Goal: Task Accomplishment & Management: Complete application form

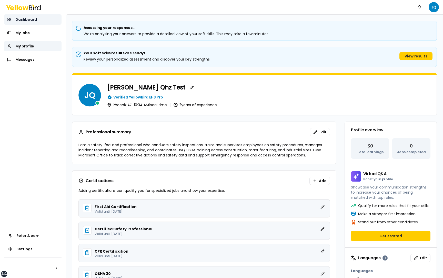
click at [31, 19] on span "Dashboard" at bounding box center [26, 19] width 22 height 5
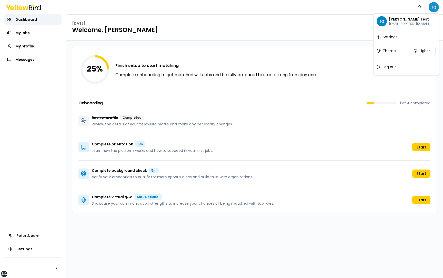
click at [433, 7] on html "xs sm md lg xl 2xl Notifications JQ Dashboard My jobs My profile Messages Refer…" at bounding box center [221, 139] width 443 height 278
click at [399, 67] on div "Log out" at bounding box center [405, 66] width 63 height 13
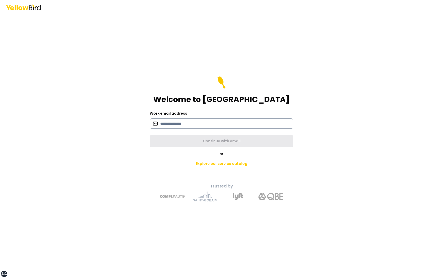
click at [209, 124] on input at bounding box center [221, 123] width 143 height 10
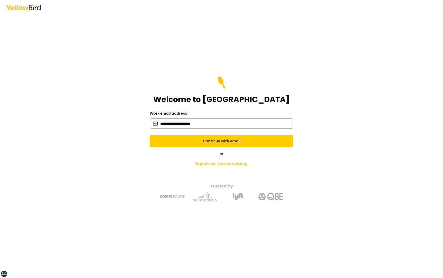
click at [186, 124] on input "**********" at bounding box center [221, 123] width 143 height 10
type input "**********"
click at [150, 135] on button "Continue with email" at bounding box center [221, 141] width 143 height 12
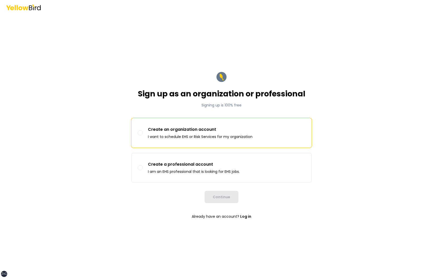
click at [201, 135] on p "I want to schedule EHS or Risk Services for my organization" at bounding box center [200, 136] width 105 height 5
click at [143, 135] on button "Create an organization account I want to schedule EHS or Risk Services for my o…" at bounding box center [140, 132] width 5 height 5
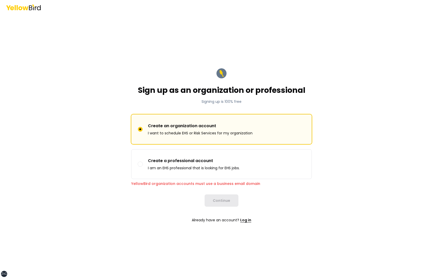
click at [245, 219] on link "Log in" at bounding box center [245, 220] width 11 height 10
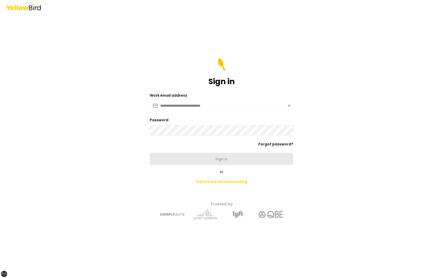
click at [288, 106] on icon at bounding box center [289, 105] width 4 height 4
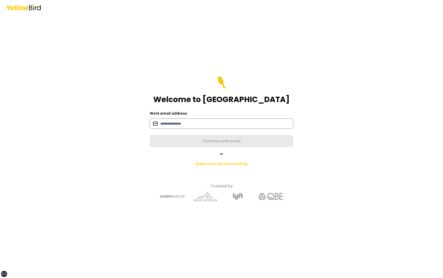
click at [209, 121] on input at bounding box center [221, 123] width 143 height 10
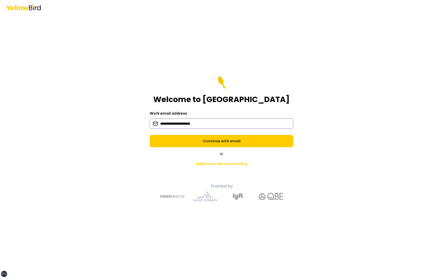
click at [193, 123] on input "**********" at bounding box center [221, 123] width 143 height 10
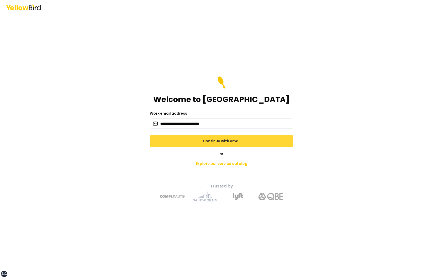
type input "**********"
click at [218, 141] on button "Continue with email" at bounding box center [221, 141] width 143 height 12
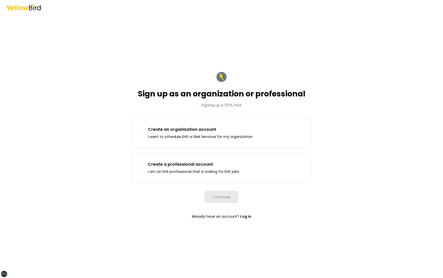
click at [218, 141] on label "Create an organization account I want to schedule EHS or Risk Services for my o…" at bounding box center [221, 132] width 180 height 29
click at [143, 135] on button "Create an organization account I want to schedule EHS or Risk Services for my o…" at bounding box center [140, 132] width 5 height 5
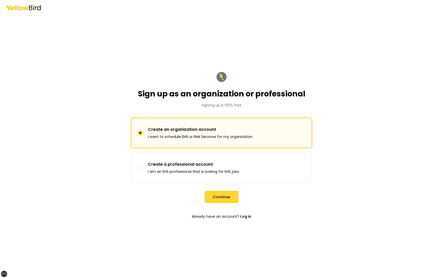
click at [223, 193] on button "Continue" at bounding box center [221, 197] width 34 height 12
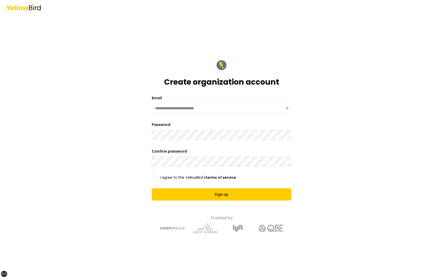
click at [187, 176] on label "I agree to the YellowBird's terms of service" at bounding box center [198, 177] width 76 height 4
click at [157, 176] on button "I agree to the YellowBird's terms of service" at bounding box center [154, 177] width 5 height 5
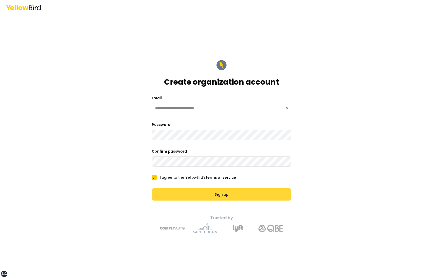
click at [192, 196] on button "Sign up" at bounding box center [221, 194] width 139 height 12
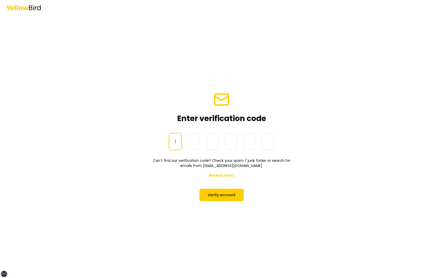
paste input "******"
type input "******"
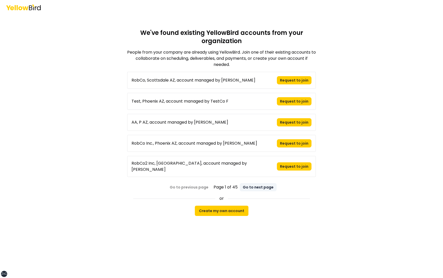
click at [261, 183] on button "Go to next page" at bounding box center [258, 187] width 37 height 8
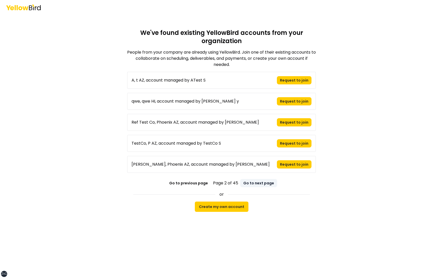
click at [257, 183] on button "Go to next page" at bounding box center [258, 183] width 37 height 8
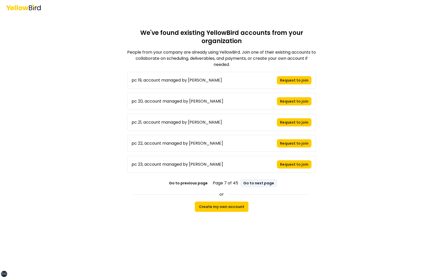
click at [257, 183] on button "Go to next page" at bounding box center [258, 183] width 37 height 8
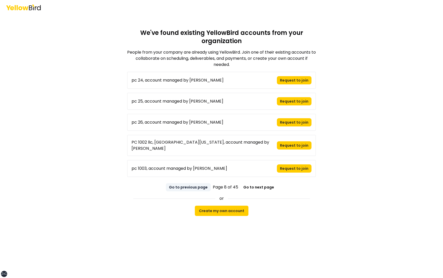
click at [195, 183] on button "Go to previous page" at bounding box center [188, 187] width 45 height 8
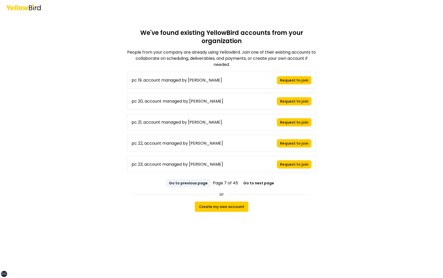
click at [195, 183] on button "Go to previous page" at bounding box center [188, 183] width 45 height 8
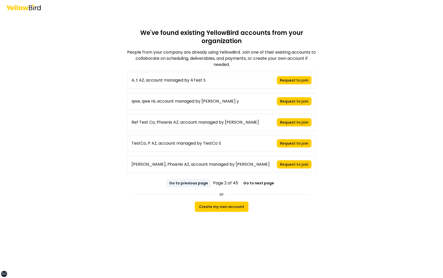
click at [195, 183] on button "Go to previous page" at bounding box center [188, 183] width 45 height 8
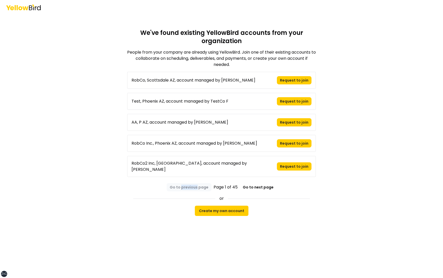
click at [195, 183] on div "Go to previous page Page 1 of 45 Go to next page" at bounding box center [221, 186] width 189 height 10
click at [227, 208] on button "Create my own account" at bounding box center [222, 210] width 54 height 10
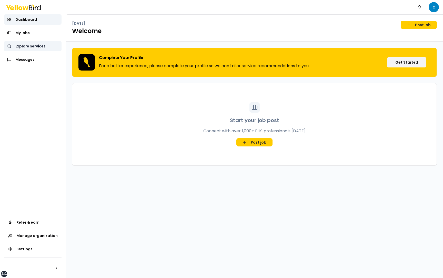
click at [27, 48] on span "Explore services" at bounding box center [30, 46] width 30 height 5
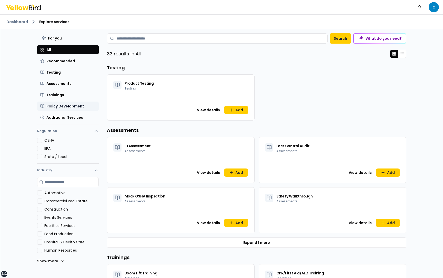
click at [75, 104] on span "Policy Development" at bounding box center [65, 105] width 38 height 5
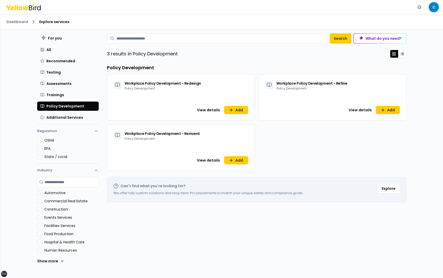
click at [376, 40] on div "What do you need?" at bounding box center [379, 38] width 52 height 9
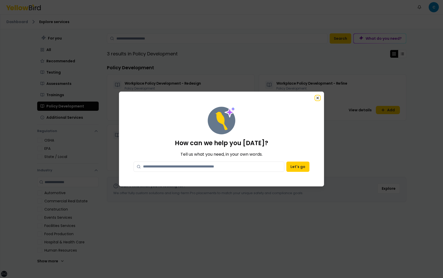
click at [318, 98] on icon "button" at bounding box center [317, 98] width 2 height 2
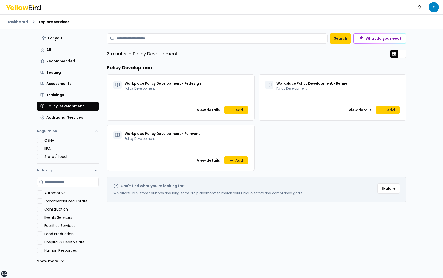
click at [375, 39] on div "What do you need?" at bounding box center [379, 38] width 52 height 9
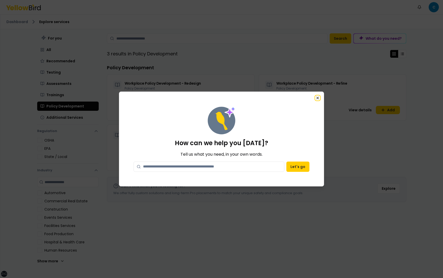
click at [318, 96] on icon "button" at bounding box center [317, 98] width 4 height 4
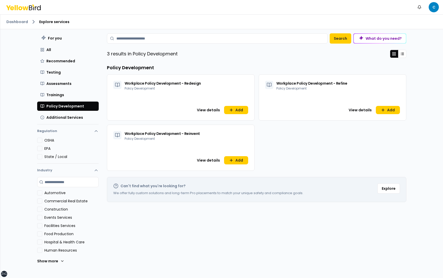
click at [319, 140] on div "Workplace Policy Development - Redesign Policy Development View details Add Wor…" at bounding box center [256, 122] width 299 height 96
click at [63, 73] on button "Testing" at bounding box center [67, 72] width 61 height 9
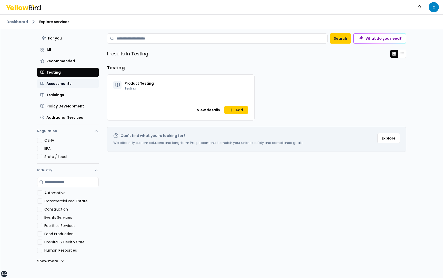
click at [63, 84] on span "Assessments" at bounding box center [58, 83] width 25 height 5
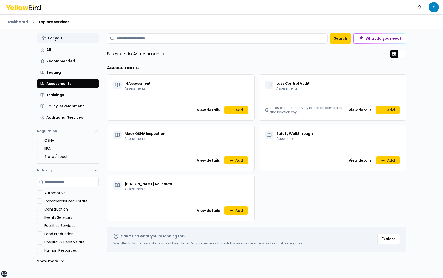
click at [67, 38] on button "For you" at bounding box center [67, 38] width 61 height 10
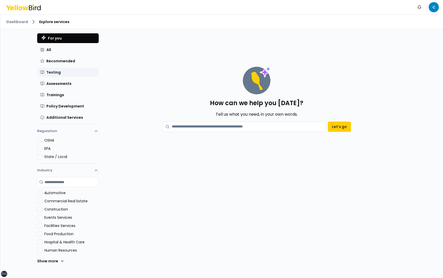
click at [71, 70] on button "Testing" at bounding box center [67, 72] width 61 height 9
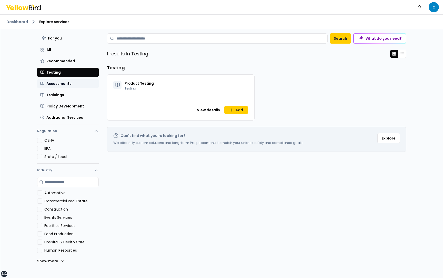
click at [71, 83] on button "Assessments" at bounding box center [67, 83] width 61 height 9
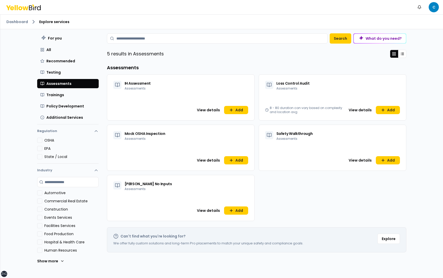
click at [366, 36] on div "What do you need?" at bounding box center [379, 38] width 52 height 9
click at [56, 193] on label "Automotive" at bounding box center [71, 192] width 54 height 5
click at [42, 193] on button "Automotive" at bounding box center [39, 192] width 5 height 5
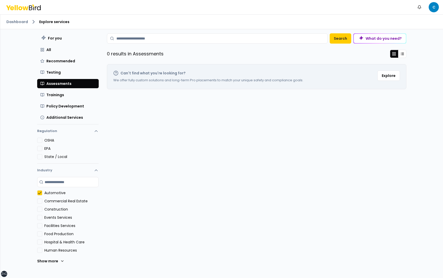
click at [56, 193] on label "Automotive" at bounding box center [71, 192] width 54 height 5
click at [42, 193] on button "Automotive" at bounding box center [39, 192] width 5 height 5
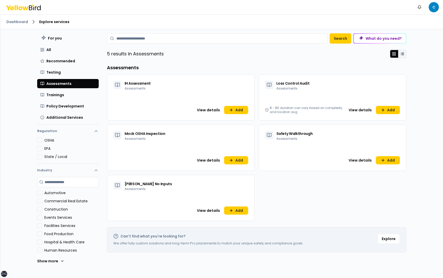
click at [401, 55] on button at bounding box center [402, 54] width 8 height 8
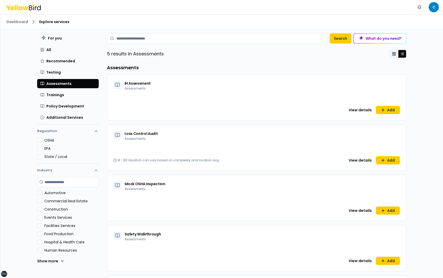
click at [391, 55] on button at bounding box center [394, 54] width 8 height 8
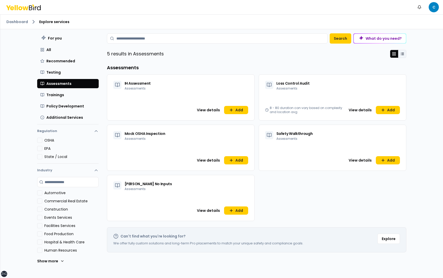
click at [400, 54] on button at bounding box center [402, 54] width 8 height 8
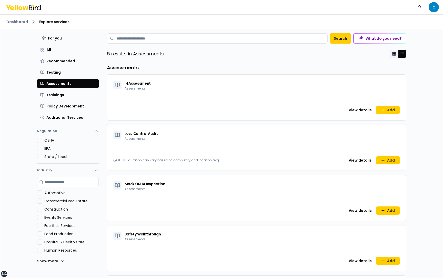
click at [390, 54] on button at bounding box center [394, 54] width 8 height 8
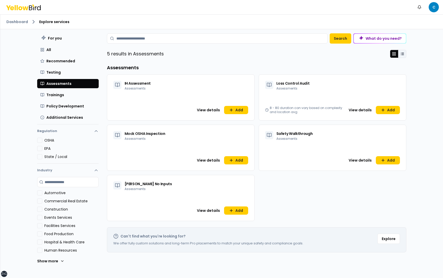
click at [401, 54] on button at bounding box center [402, 54] width 8 height 8
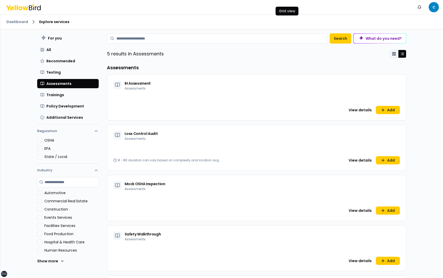
click at [393, 54] on button at bounding box center [394, 54] width 8 height 8
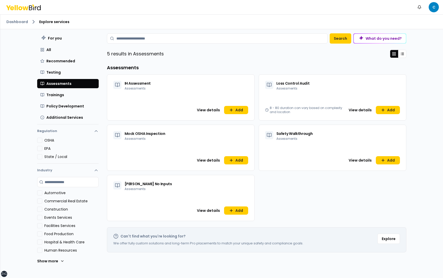
click at [175, 123] on div "IH Assessment Assessments View details Add Loss Control Audit Assessments 8 - 8…" at bounding box center [256, 147] width 299 height 147
click at [16, 23] on link "Dashboard" at bounding box center [17, 21] width 22 height 5
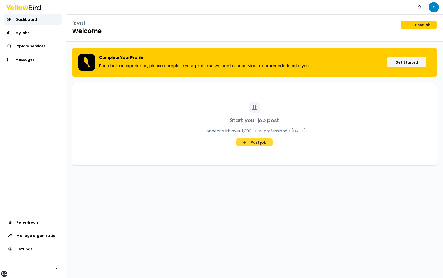
click at [246, 141] on link "Post job" at bounding box center [254, 142] width 36 height 8
click at [394, 61] on button "Get Started" at bounding box center [406, 62] width 39 height 10
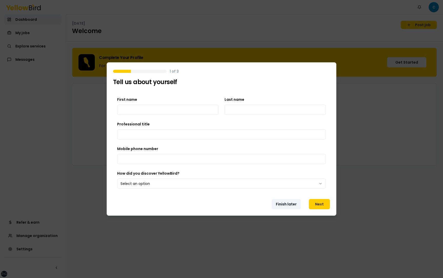
click at [291, 204] on button "Finish later" at bounding box center [286, 204] width 29 height 10
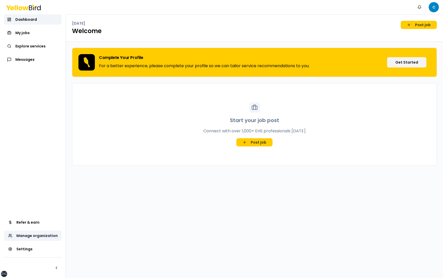
click at [43, 239] on link "Manage organization" at bounding box center [32, 235] width 57 height 10
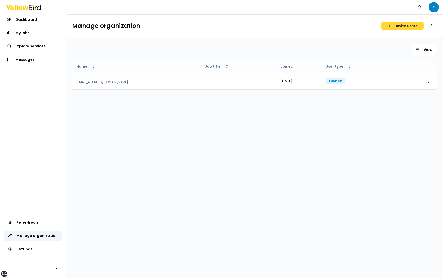
click at [405, 26] on button "Invite users" at bounding box center [402, 26] width 42 height 8
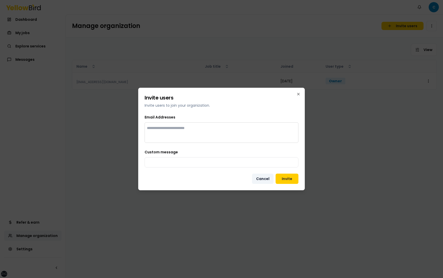
click at [265, 179] on button "Cancel" at bounding box center [263, 178] width 22 height 10
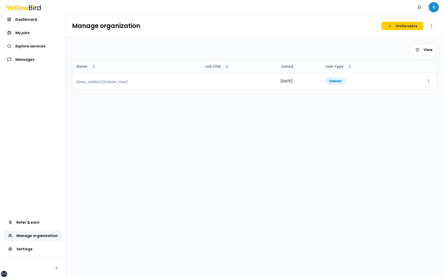
click at [433, 4] on html "xs sm md lg xl 2xl Notifications C Dashboard My jobs Explore services Messages …" at bounding box center [221, 139] width 443 height 278
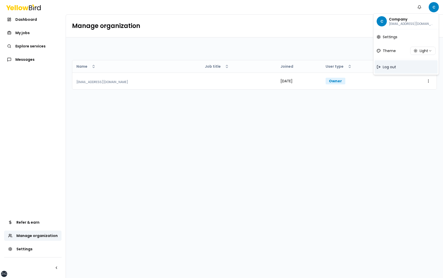
click at [395, 66] on span "Log out" at bounding box center [388, 66] width 13 height 5
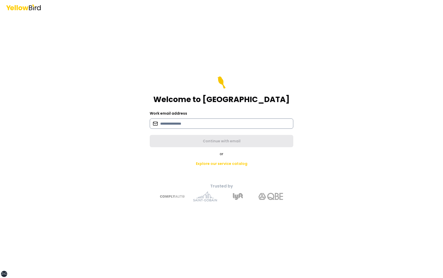
click at [230, 127] on input at bounding box center [221, 123] width 143 height 10
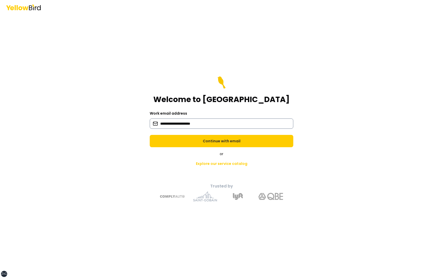
click at [186, 123] on input "**********" at bounding box center [221, 123] width 143 height 10
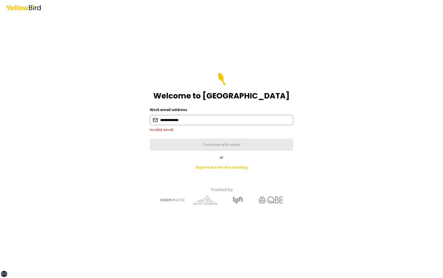
type input "**********"
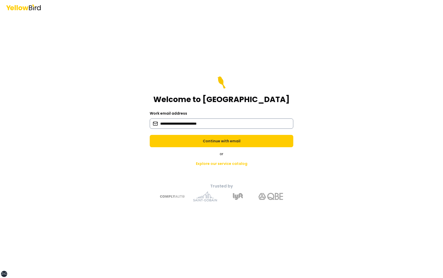
click at [150, 135] on button "Continue with email" at bounding box center [221, 141] width 143 height 12
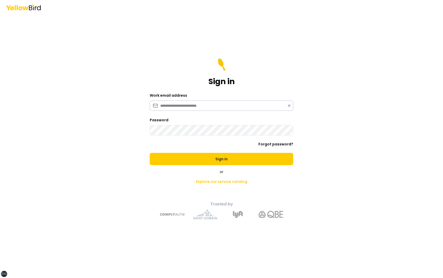
click at [150, 153] on button "Sign in" at bounding box center [221, 159] width 143 height 12
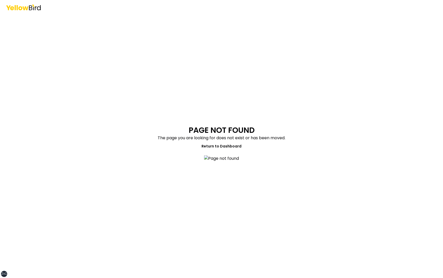
click at [196, 126] on h1 "PAGE NOT FOUND" at bounding box center [222, 130] width 66 height 9
click at [341, 143] on div "PAGE NOT FOUND The page you are looking for does not exist or has been moved. R…" at bounding box center [221, 139] width 443 height 278
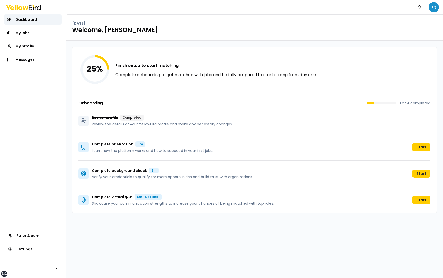
click at [437, 6] on html "xs sm md lg xl 2xl Notifications JQ Dashboard My jobs My profile Messages Refer…" at bounding box center [221, 139] width 443 height 278
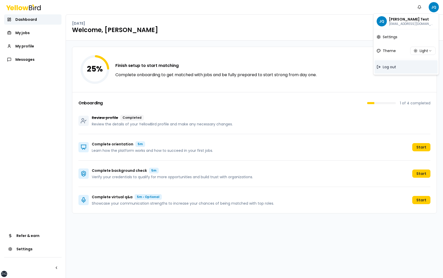
click at [391, 68] on span "Log out" at bounding box center [388, 66] width 13 height 5
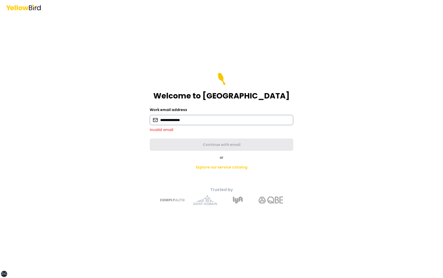
type input "**********"
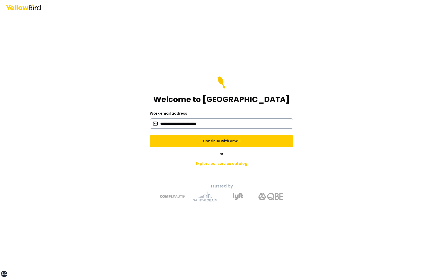
click at [150, 122] on button "Continue with email" at bounding box center [221, 141] width 143 height 12
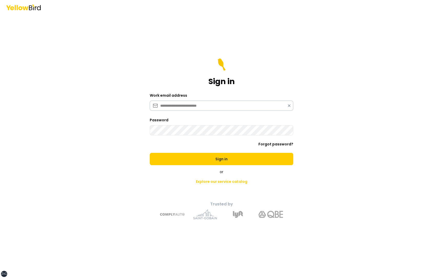
click at [150, 122] on button "Sign in" at bounding box center [221, 159] width 143 height 12
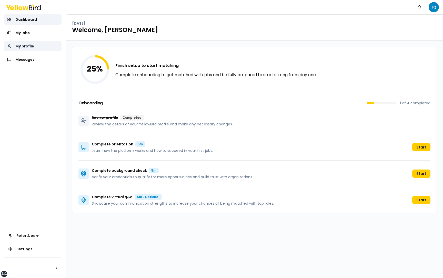
click at [37, 45] on link "My profile" at bounding box center [32, 46] width 57 height 10
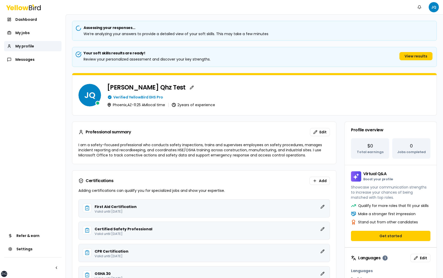
click at [192, 105] on p "2 years of experience" at bounding box center [196, 105] width 38 height 4
drag, startPoint x: 386, startPoint y: 174, endPoint x: 361, endPoint y: 173, distance: 24.9
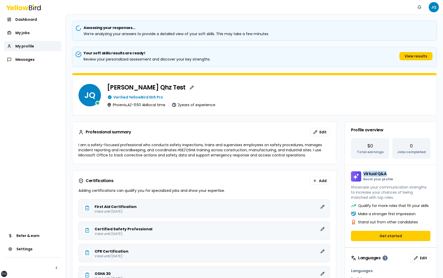
click at [361, 173] on h3 "Virtual Q&A Boost your profile" at bounding box center [390, 176] width 79 height 10
click at [397, 173] on h3 "Virtual Q&A Boost your profile" at bounding box center [390, 176] width 79 height 10
drag, startPoint x: 84, startPoint y: 28, endPoint x: 148, endPoint y: 35, distance: 64.7
click at [148, 35] on div "Assessing your responses… We’re analyzing your answers to provide a detailed vi…" at bounding box center [254, 31] width 365 height 20
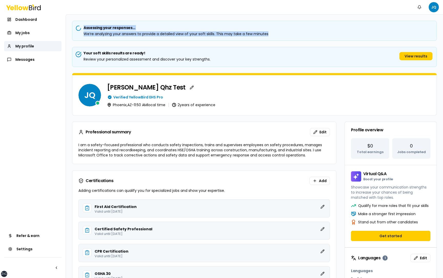
drag, startPoint x: 278, startPoint y: 35, endPoint x: 85, endPoint y: 27, distance: 193.1
click at [85, 27] on div "Assessing your responses… We’re analyzing your answers to provide a detailed vi…" at bounding box center [254, 31] width 365 height 20
click at [103, 27] on h5 "Assessing your responses…" at bounding box center [254, 27] width 356 height 5
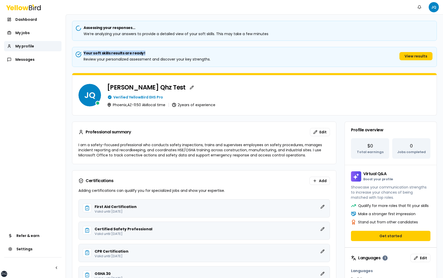
drag, startPoint x: 143, startPoint y: 54, endPoint x: 84, endPoint y: 54, distance: 59.4
click at [84, 54] on h5 "Your soft skills results are ready!" at bounding box center [147, 52] width 127 height 5
drag, startPoint x: 213, startPoint y: 61, endPoint x: 84, endPoint y: 53, distance: 129.6
click at [84, 53] on div "Your soft skills results are ready! Review your personalized assessment and dis…" at bounding box center [254, 55] width 356 height 11
click at [166, 50] on div "Your soft skills results are ready! Review your personalized assessment and dis…" at bounding box center [254, 57] width 365 height 20
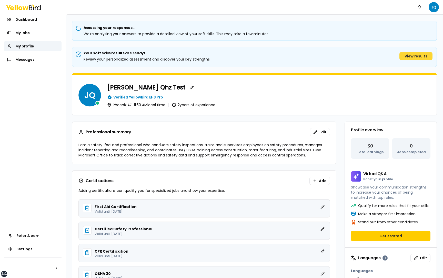
click at [419, 56] on button "View results" at bounding box center [415, 56] width 33 height 8
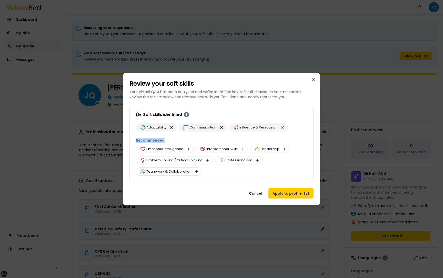
drag, startPoint x: 166, startPoint y: 141, endPoint x: 136, endPoint y: 141, distance: 30.0
click at [136, 141] on h3 "Recommended" at bounding box center [221, 140] width 171 height 5
click at [183, 139] on h3 "Recommended" at bounding box center [221, 140] width 171 height 5
click at [258, 194] on button "Cancel" at bounding box center [256, 193] width 22 height 10
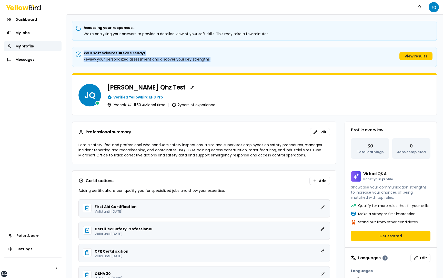
drag, startPoint x: 210, startPoint y: 59, endPoint x: 83, endPoint y: 54, distance: 127.2
click at [83, 54] on div "Your soft skills results are ready! Review your personalized assessment and dis…" at bounding box center [254, 55] width 356 height 11
click at [213, 63] on div "Your soft skills results are ready! Review your personalized assessment and dis…" at bounding box center [254, 57] width 365 height 20
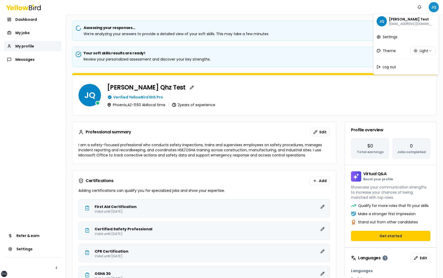
click at [434, 8] on html "xs sm md lg xl 2xl Notifications JQ Dashboard My jobs My profile Messages Refer…" at bounding box center [221, 139] width 443 height 278
click at [392, 69] on span "Log out" at bounding box center [388, 66] width 13 height 5
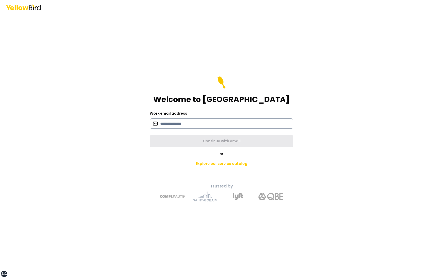
click at [215, 122] on input at bounding box center [221, 123] width 143 height 10
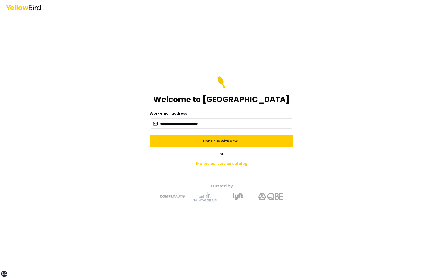
type input "**********"
click at [221, 147] on div "**********" at bounding box center [221, 146] width 189 height 119
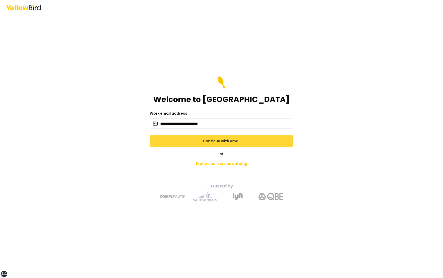
click at [218, 141] on button "Continue with email" at bounding box center [221, 141] width 143 height 12
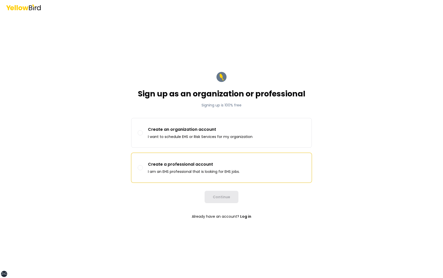
click at [183, 172] on p "I am an EHS professional that is looking for EHS jobs." at bounding box center [194, 171] width 92 height 5
click at [143, 170] on button "Create a professional account I am an EHS professional that is looking for EHS …" at bounding box center [140, 167] width 5 height 5
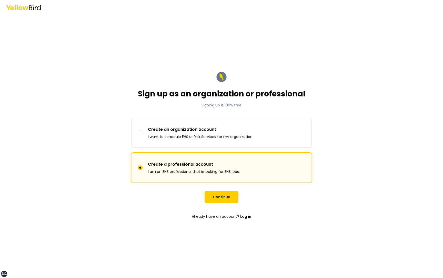
click at [219, 190] on form "Sign up as an organization or professional Signing up is 100% free Sign up as C…" at bounding box center [221, 146] width 189 height 159
click at [219, 196] on button "Continue" at bounding box center [221, 197] width 34 height 12
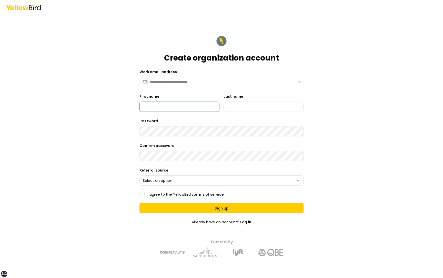
click at [179, 108] on input "First name" at bounding box center [179, 106] width 80 height 10
type input "*********"
click at [241, 110] on input "Last name" at bounding box center [263, 106] width 80 height 10
type input "***"
click at [172, 180] on html "**********" at bounding box center [221, 139] width 443 height 278
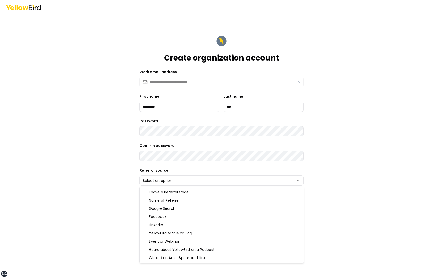
select select "******"
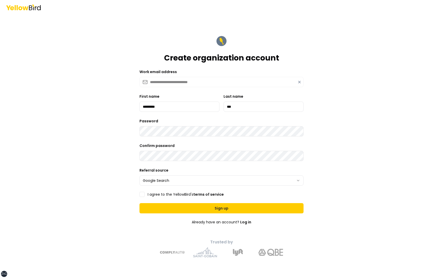
click at [160, 194] on label "I agree to the YellowBird's terms of service" at bounding box center [186, 194] width 76 height 4
click at [144, 194] on button "I agree to the YellowBird's terms of service" at bounding box center [141, 194] width 5 height 5
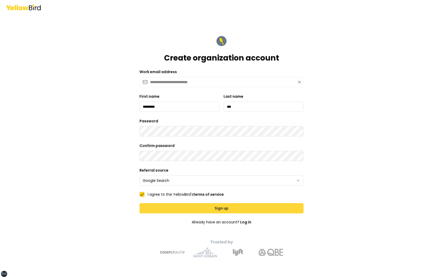
click at [164, 208] on button "Sign up" at bounding box center [221, 208] width 164 height 10
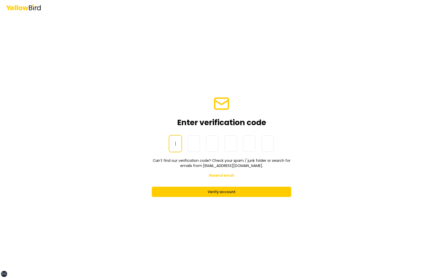
paste input "******"
type input "******"
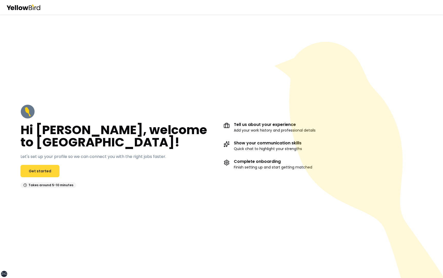
click at [41, 170] on link "Get started" at bounding box center [39, 171] width 39 height 12
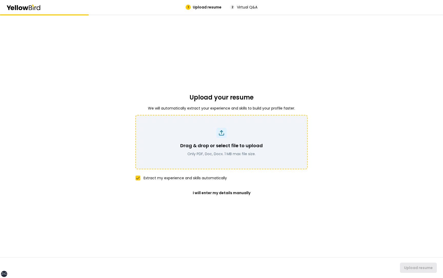
click at [201, 136] on div "Drag & drop or select file to upload Only PDF, Doc, Docx. 1 MB max file size." at bounding box center [221, 142] width 159 height 29
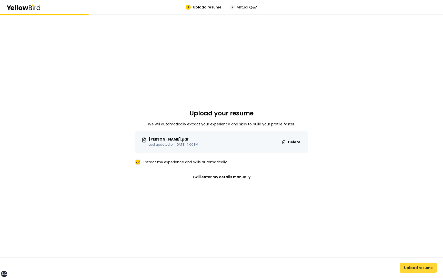
click at [415, 267] on button "Upload resume" at bounding box center [418, 267] width 37 height 10
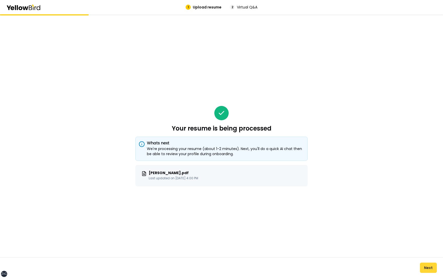
click at [425, 268] on button "Next" at bounding box center [428, 267] width 17 height 10
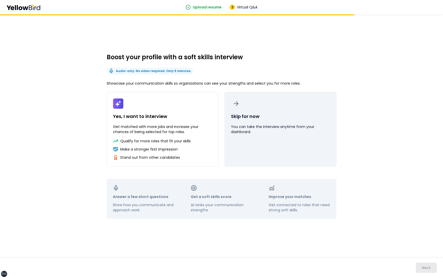
click at [291, 150] on button "Skip for now You can take the interview anytime from your dashboard." at bounding box center [280, 129] width 112 height 74
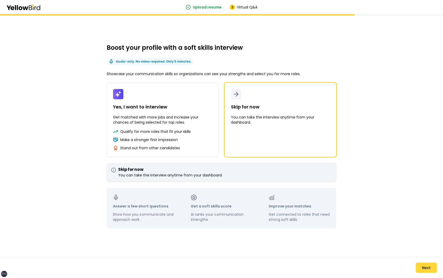
click at [424, 267] on button "Next" at bounding box center [425, 267] width 21 height 10
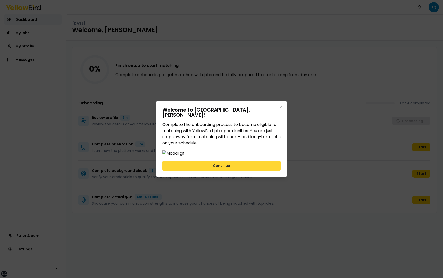
click at [252, 171] on button "Continue" at bounding box center [221, 165] width 118 height 10
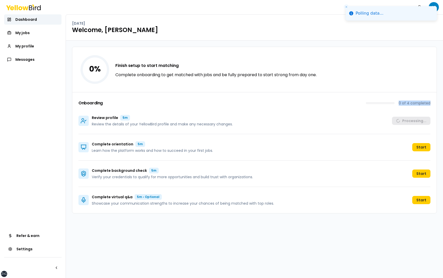
drag, startPoint x: 429, startPoint y: 103, endPoint x: 400, endPoint y: 103, distance: 28.4
click at [400, 103] on p "0 of 4 completed" at bounding box center [414, 102] width 32 height 5
click at [413, 103] on p "0 of 4 completed" at bounding box center [414, 102] width 32 height 5
drag, startPoint x: 430, startPoint y: 103, endPoint x: 398, endPoint y: 102, distance: 31.8
click at [398, 102] on div "Onboarding 0 of 4 completed Review profile 5m Review the details of your Yellow…" at bounding box center [254, 152] width 364 height 121
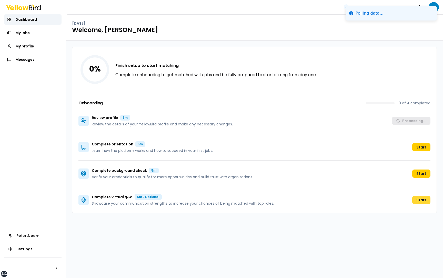
click at [420, 201] on button "Start" at bounding box center [421, 200] width 18 height 8
click at [418, 195] on div "Complete virtual q&a 5m • Optional Showcase your communication strengths to inc…" at bounding box center [254, 200] width 352 height 26
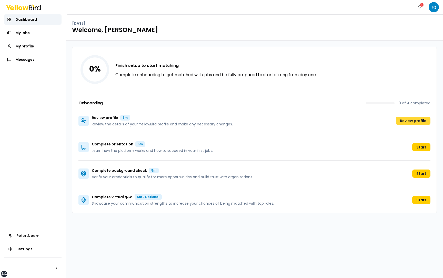
click at [415, 121] on button "Review profile" at bounding box center [413, 121] width 35 height 8
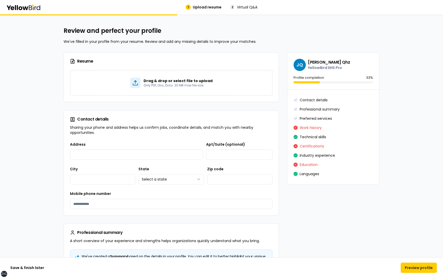
click at [99, 61] on h3 "Resume" at bounding box center [171, 61] width 202 height 5
click at [100, 61] on h3 "Resume" at bounding box center [171, 61] width 202 height 5
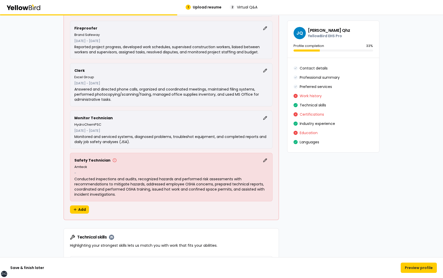
scroll to position [584, 0]
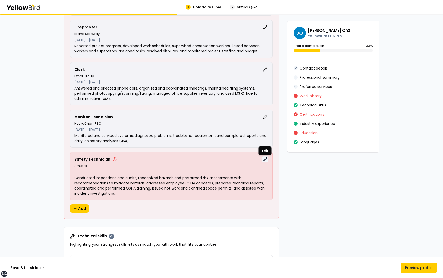
click at [264, 160] on button "Edit" at bounding box center [265, 159] width 6 height 6
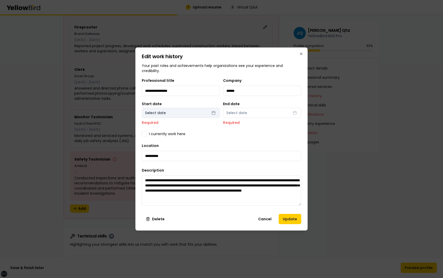
click at [177, 111] on button "Select date" at bounding box center [181, 113] width 78 height 10
select select "*"
select select "****"
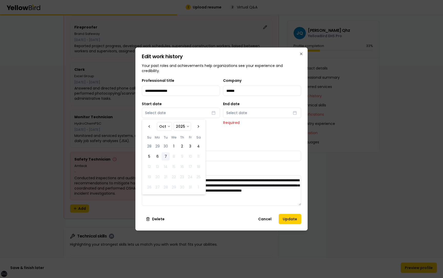
click at [162, 153] on button "7" at bounding box center [165, 156] width 8 height 8
select select "*"
select select "****"
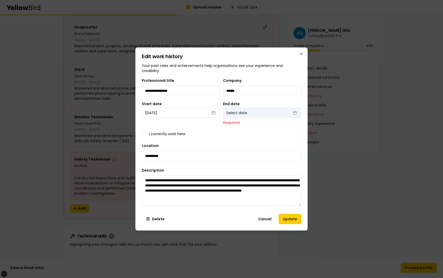
click at [259, 114] on button "Select date" at bounding box center [262, 113] width 78 height 10
select select "*"
select select "****"
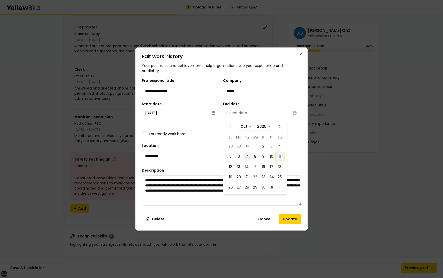
click at [280, 158] on button "11" at bounding box center [279, 156] width 8 height 8
select select "*"
select select "****"
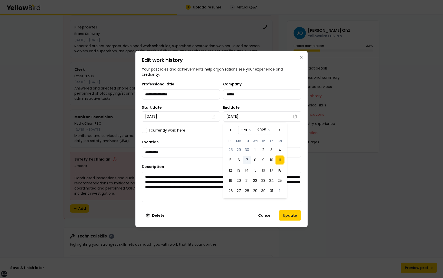
click at [293, 140] on div "**********" at bounding box center [221, 148] width 159 height 18
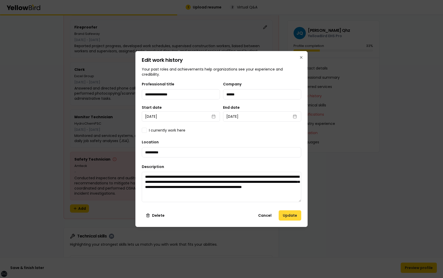
click at [289, 216] on button "Update" at bounding box center [289, 215] width 23 height 10
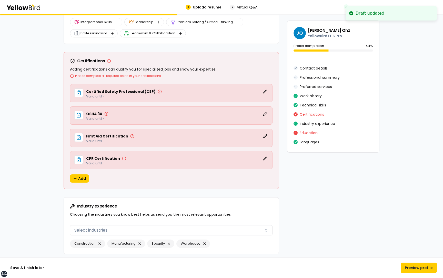
scroll to position [992, 0]
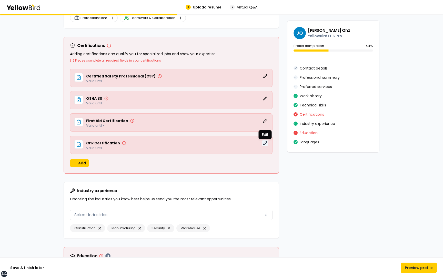
click at [264, 145] on button "Edit" at bounding box center [265, 143] width 6 height 6
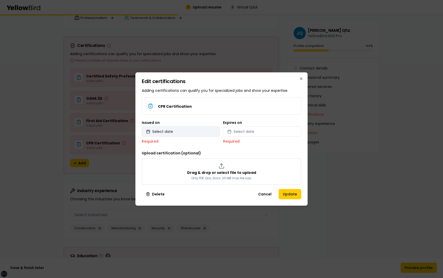
click at [188, 133] on button "Select date" at bounding box center [181, 131] width 78 height 10
select select "*"
select select "****"
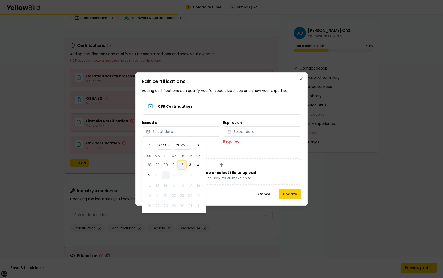
click at [179, 166] on button "2" at bounding box center [182, 165] width 8 height 8
select select "*"
select select "****"
click at [266, 131] on button "Select date" at bounding box center [262, 131] width 78 height 10
select select "*"
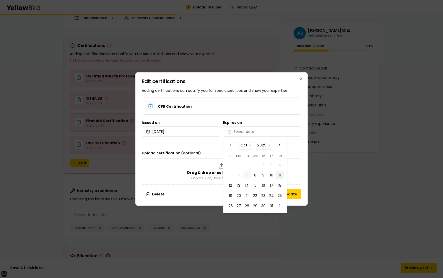
click at [278, 176] on button "11" at bounding box center [279, 175] width 8 height 8
select select "*"
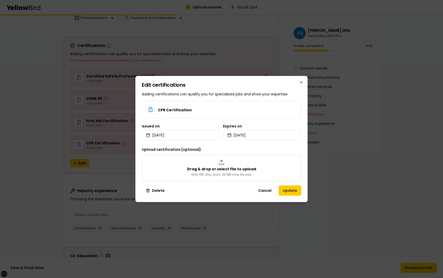
click at [303, 142] on div "Edit certifications Adding certifications can qualify you for specialized jobs …" at bounding box center [221, 139] width 172 height 126
click at [289, 187] on button "Update" at bounding box center [289, 190] width 23 height 10
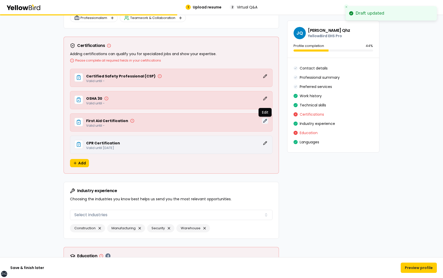
click at [265, 122] on button "Edit" at bounding box center [265, 121] width 6 height 6
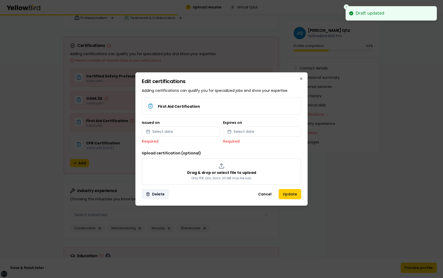
click at [154, 194] on button "Delete" at bounding box center [155, 194] width 27 height 10
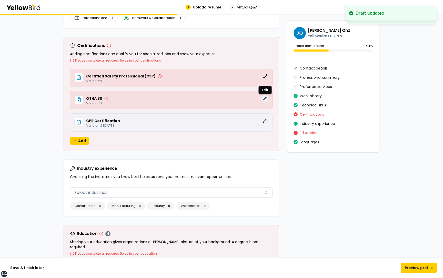
click at [266, 97] on button "Edit" at bounding box center [265, 98] width 6 height 6
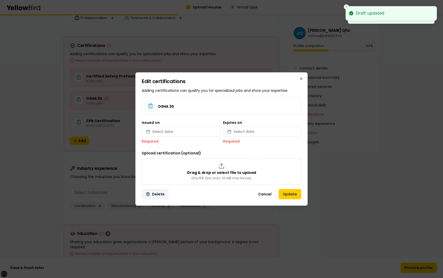
click at [157, 194] on button "Delete" at bounding box center [155, 194] width 27 height 10
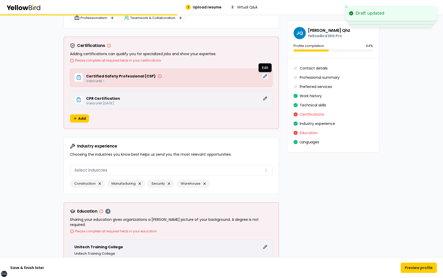
click at [265, 74] on button "Edit" at bounding box center [265, 76] width 6 height 6
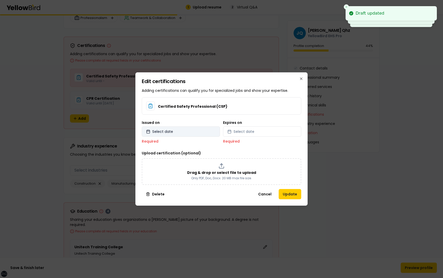
click at [177, 133] on button "Select date" at bounding box center [181, 131] width 78 height 10
select select "*"
select select "****"
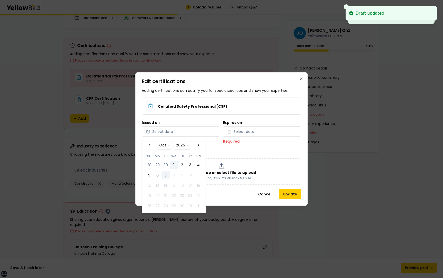
click at [177, 163] on button "1" at bounding box center [174, 165] width 8 height 8
select select "*"
select select "****"
click at [241, 131] on span "Select date" at bounding box center [243, 131] width 21 height 5
select select "*"
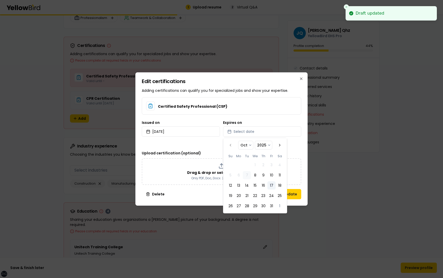
click at [272, 185] on button "17" at bounding box center [271, 185] width 8 height 8
select select "*"
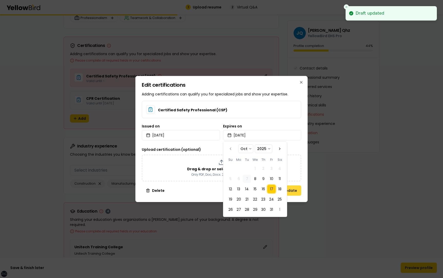
click at [294, 188] on button "Update" at bounding box center [289, 190] width 23 height 10
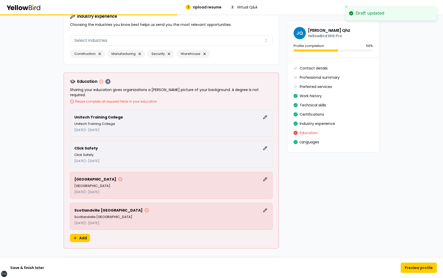
scroll to position [1118, 0]
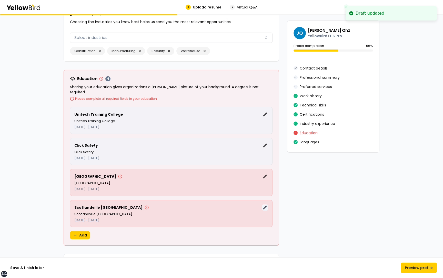
click at [266, 204] on button "Edit" at bounding box center [265, 207] width 6 height 6
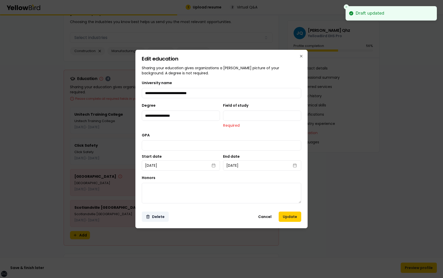
click at [160, 217] on button "Delete" at bounding box center [155, 216] width 27 height 10
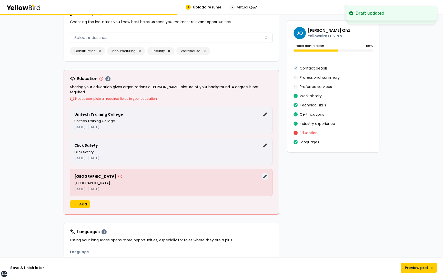
click at [263, 173] on button "Edit" at bounding box center [265, 176] width 6 height 6
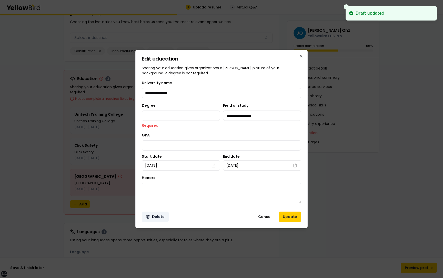
click at [159, 217] on button "Delete" at bounding box center [155, 216] width 27 height 10
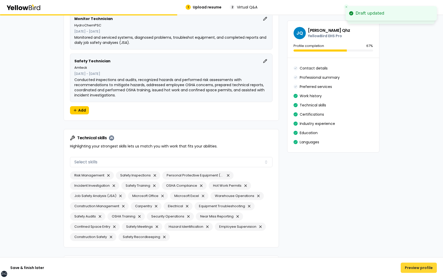
click at [410, 269] on button "Preview profile" at bounding box center [418, 267] width 36 height 10
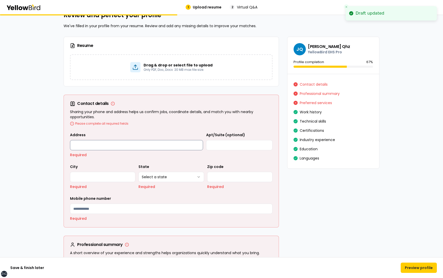
click at [161, 142] on input "Address" at bounding box center [136, 145] width 133 height 10
type input "**********"
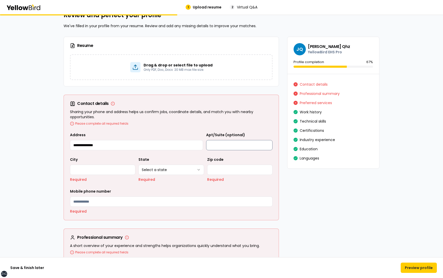
click at [217, 144] on input "Apt/Suite (optional)" at bounding box center [239, 145] width 66 height 10
type input "**********"
click at [98, 165] on input "City" at bounding box center [102, 169] width 65 height 10
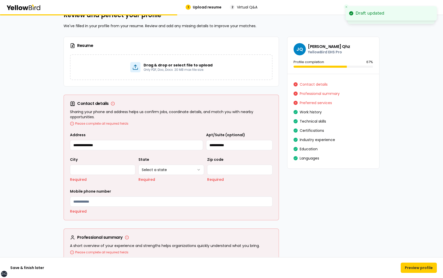
type input "*******"
click at [162, 174] on html "**********" at bounding box center [221, 139] width 443 height 278
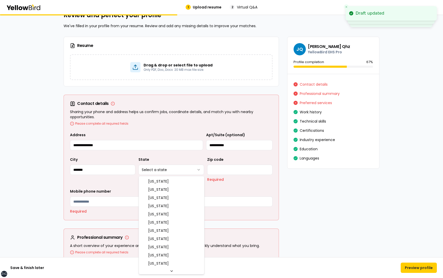
select select "**"
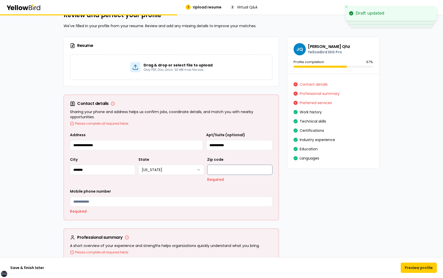
click at [218, 172] on input "Zip code" at bounding box center [239, 169] width 65 height 10
type input "*****"
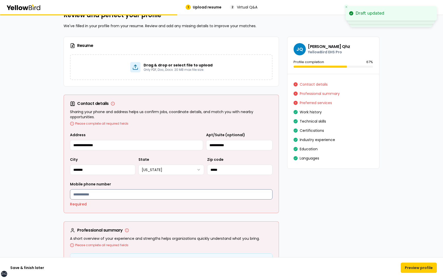
click at [161, 198] on input "Mobile phone number" at bounding box center [171, 194] width 202 height 10
type input "**********"
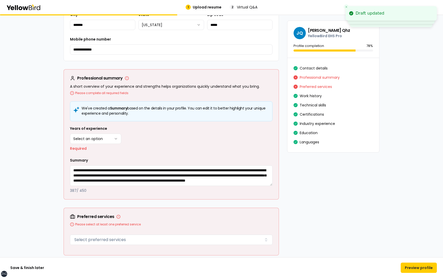
scroll to position [164, 0]
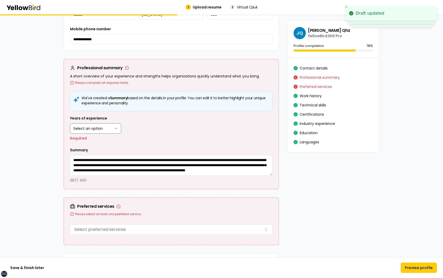
click at [110, 127] on html "**********" at bounding box center [221, 139] width 443 height 278
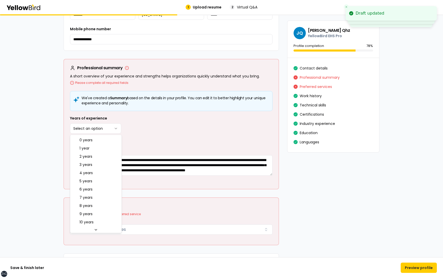
select select "****"
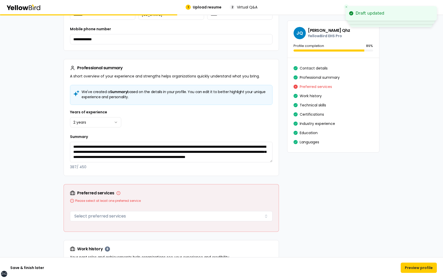
click at [155, 129] on div "Years of experience 2 years ******* ****** ******* ******* ******* ******* ****…" at bounding box center [171, 139] width 202 height 60
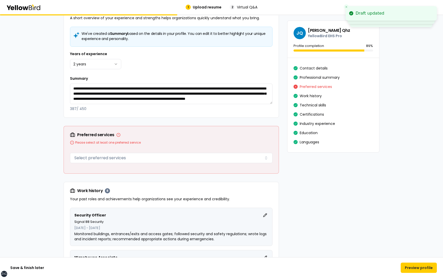
scroll to position [231, 0]
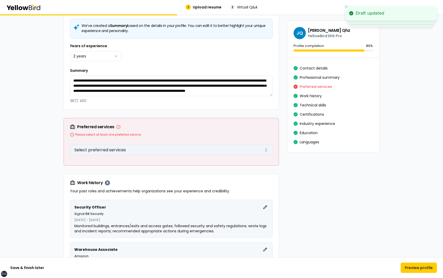
click at [139, 147] on button "Select preferred services" at bounding box center [171, 150] width 202 height 10
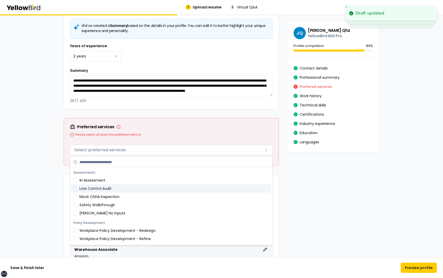
click at [104, 199] on div "Mock OSHA Inspection" at bounding box center [171, 196] width 200 height 8
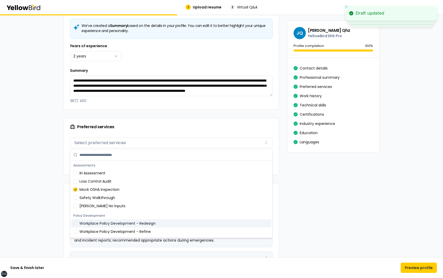
click at [104, 227] on div "Workplace Policy Development - Redesign" at bounding box center [171, 223] width 200 height 8
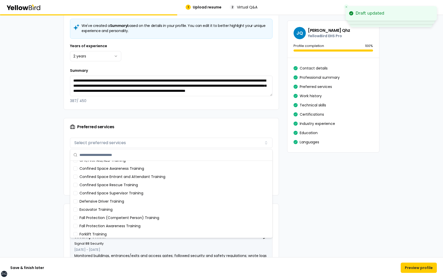
scroll to position [124, 0]
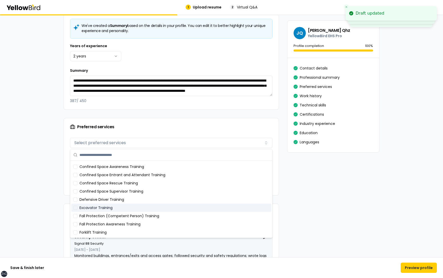
click at [114, 210] on div "Excavator Training" at bounding box center [171, 207] width 200 height 8
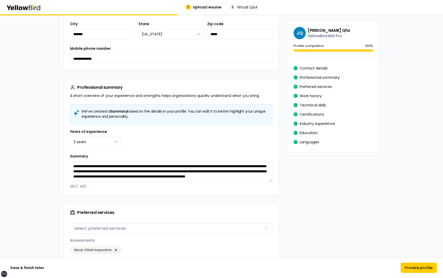
scroll to position [144, 0]
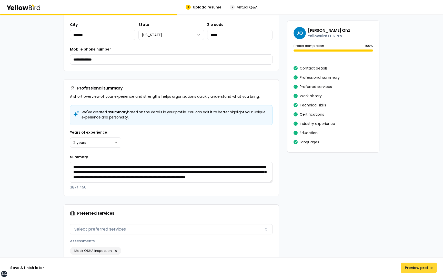
click at [413, 268] on button "Preview profile" at bounding box center [418, 267] width 36 height 10
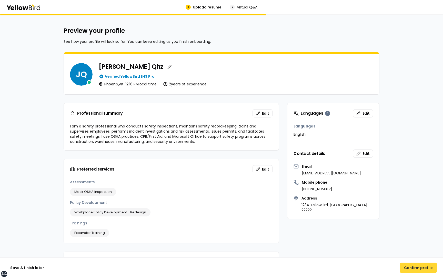
click at [418, 267] on button "Confirm profile" at bounding box center [418, 267] width 37 height 10
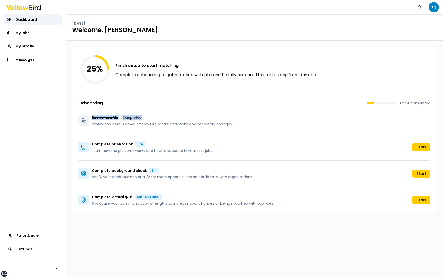
drag, startPoint x: 93, startPoint y: 118, endPoint x: 145, endPoint y: 118, distance: 52.3
click at [145, 118] on div "Review profile Completed" at bounding box center [162, 118] width 141 height 6
click at [32, 46] on span "My profile" at bounding box center [24, 46] width 19 height 5
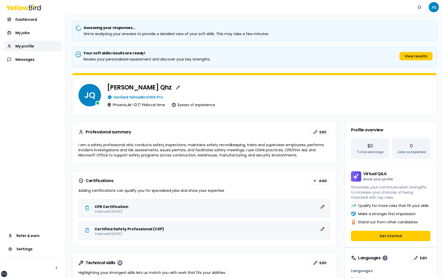
click at [391, 235] on button "Get started" at bounding box center [390, 236] width 79 height 10
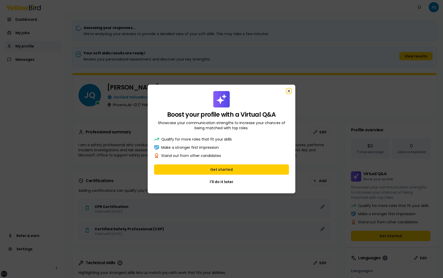
click at [289, 91] on icon "button" at bounding box center [289, 91] width 2 height 2
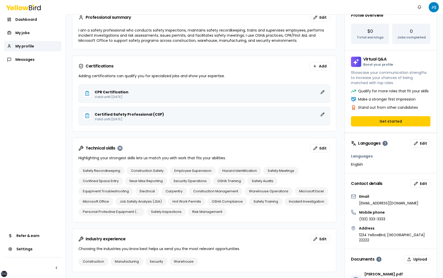
scroll to position [115, 0]
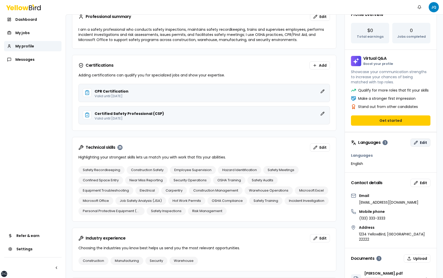
click at [421, 143] on span "Edit" at bounding box center [423, 142] width 7 height 5
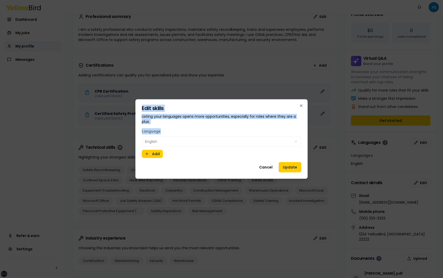
drag, startPoint x: 165, startPoint y: 132, endPoint x: 140, endPoint y: 109, distance: 34.1
click at [140, 109] on div "Edit skills Listing your languages opens more opportunities, especially for rol…" at bounding box center [221, 138] width 172 height 79
click at [165, 132] on div "Language English" at bounding box center [221, 137] width 159 height 18
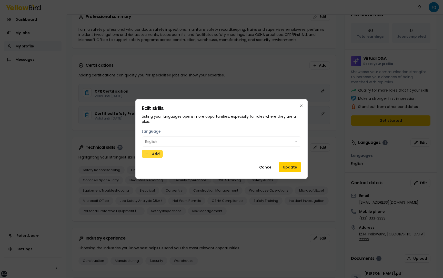
click at [154, 153] on button "Add" at bounding box center [152, 154] width 21 height 8
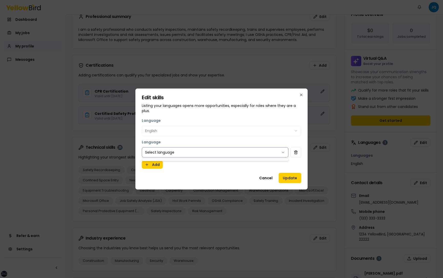
click at [171, 152] on body "xs sm md lg xl 2xl Notifications JQ Dashboard My jobs My profile Messages Refer…" at bounding box center [221, 139] width 443 height 278
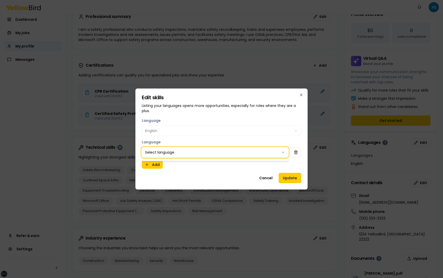
click at [296, 152] on body "xs sm md lg xl 2xl Notifications JQ Dashboard My jobs My profile Messages Refer…" at bounding box center [221, 139] width 443 height 278
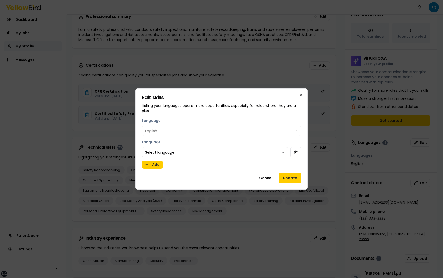
click at [296, 152] on button "button" at bounding box center [295, 152] width 11 height 10
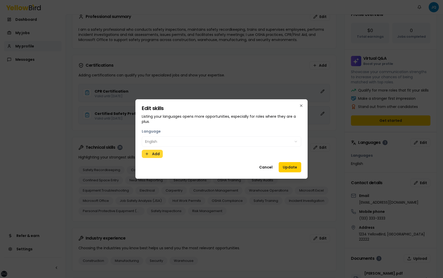
click at [157, 152] on button "Add" at bounding box center [152, 154] width 21 height 8
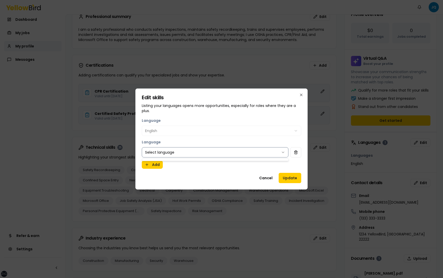
click at [276, 150] on body "xs sm md lg xl 2xl Notifications JQ Dashboard My jobs My profile Messages Refer…" at bounding box center [221, 139] width 443 height 278
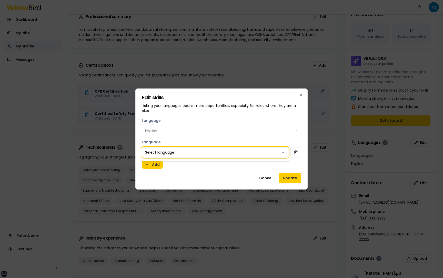
click at [279, 152] on body "xs sm md lg xl 2xl Notifications JQ Dashboard My jobs My profile Messages Refer…" at bounding box center [221, 139] width 443 height 278
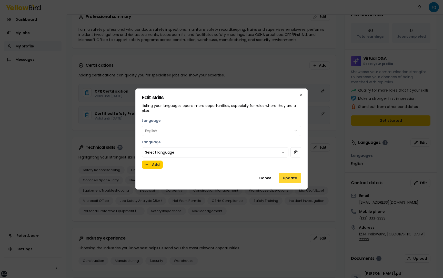
click at [287, 177] on button "Update" at bounding box center [289, 178] width 23 height 10
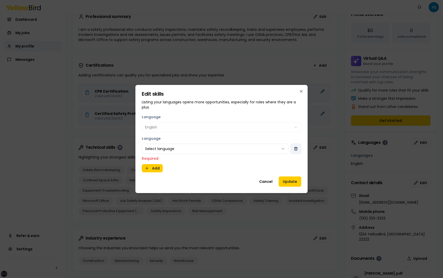
click at [296, 147] on button "button" at bounding box center [295, 148] width 11 height 10
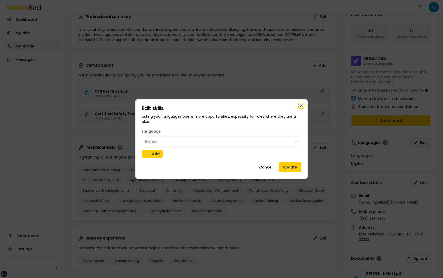
click at [300, 105] on icon "button" at bounding box center [301, 105] width 4 height 4
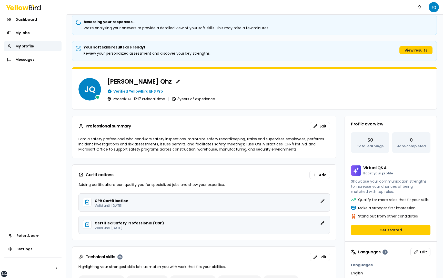
scroll to position [0, 0]
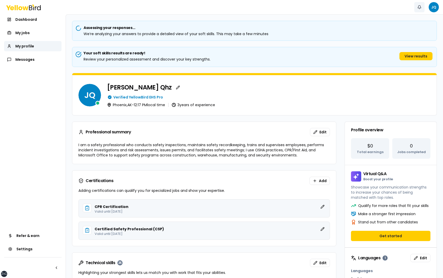
click at [421, 6] on button "Notifications" at bounding box center [419, 7] width 10 height 10
